Goal: Navigation & Orientation: Find specific page/section

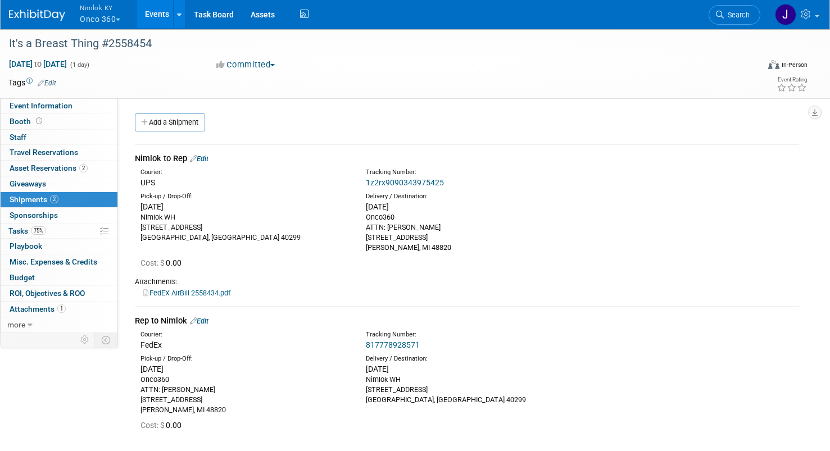
click at [93, 20] on button "Nimlok KY Onco 360" at bounding box center [107, 14] width 56 height 29
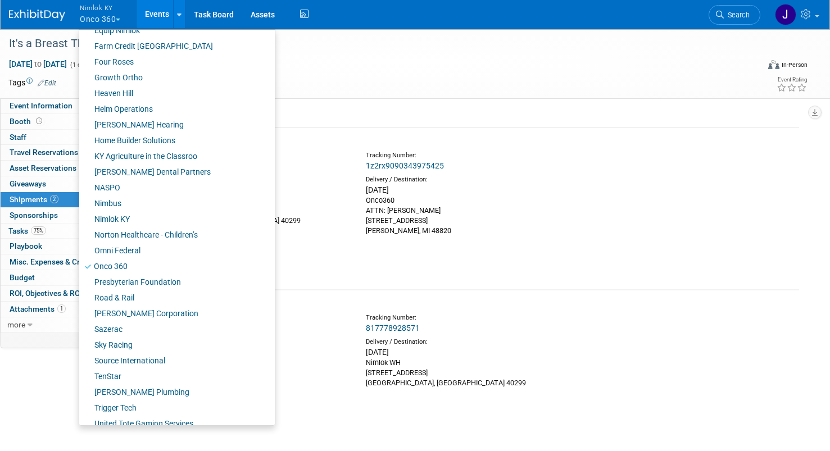
scroll to position [361, 0]
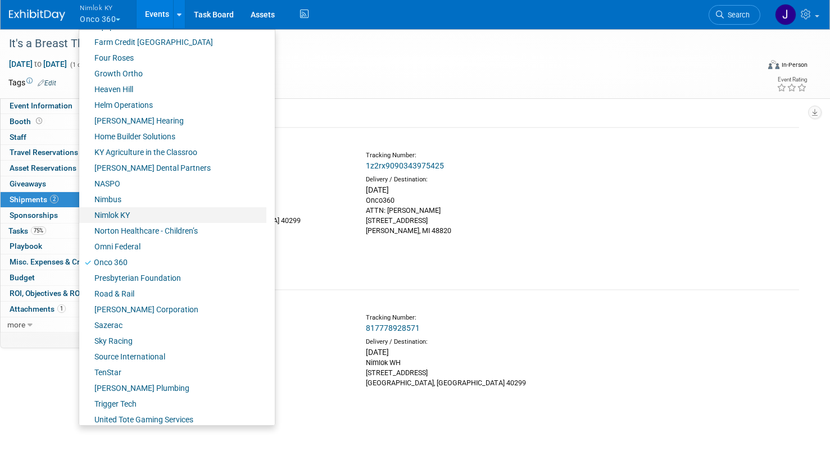
click at [134, 214] on link "Nimlok KY" at bounding box center [172, 215] width 187 height 16
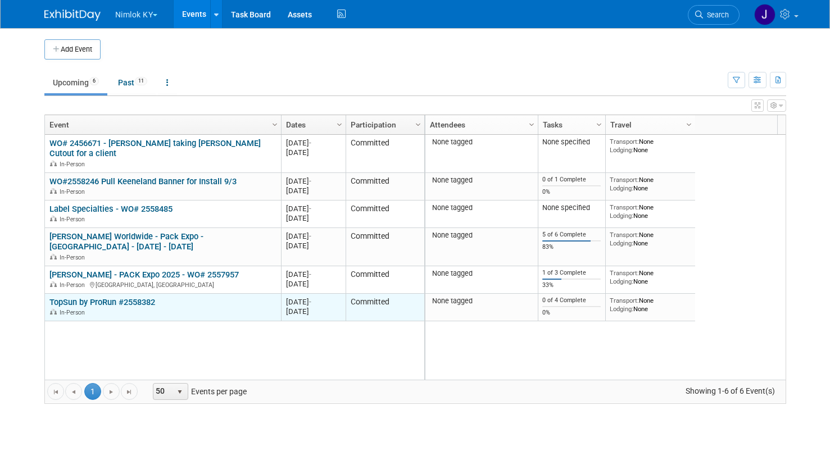
click at [93, 302] on link "TopSun by ProRun #2558382" at bounding box center [102, 302] width 106 height 10
